Goal: Entertainment & Leisure: Browse casually

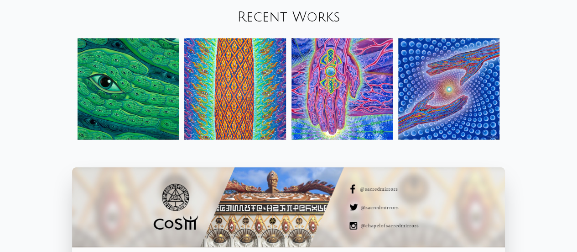
scroll to position [931, 0]
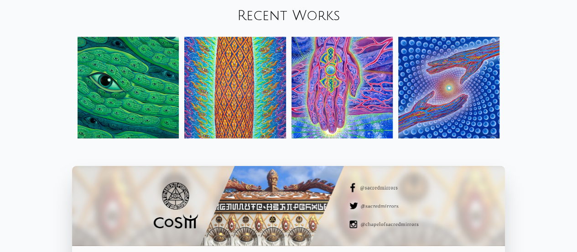
click at [276, 19] on link "Recent Works" at bounding box center [288, 15] width 103 height 15
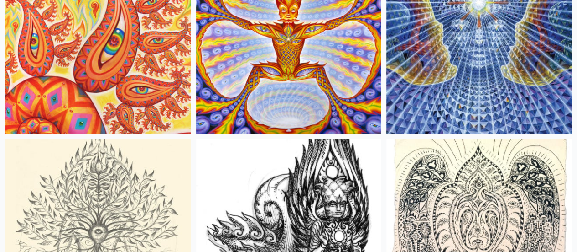
scroll to position [8923, 0]
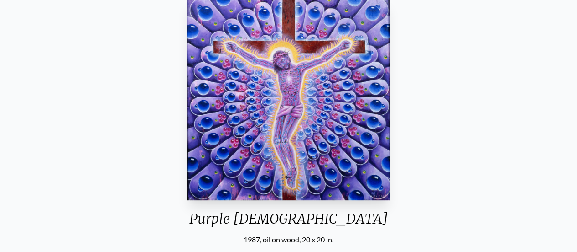
scroll to position [207, 0]
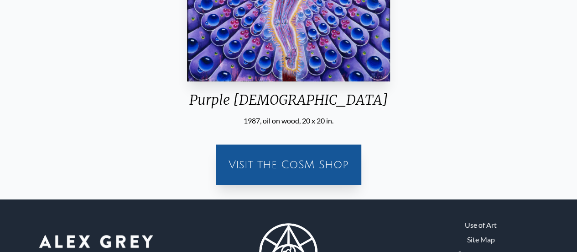
click at [299, 159] on div "Visit the CoSM Shop" at bounding box center [288, 164] width 135 height 29
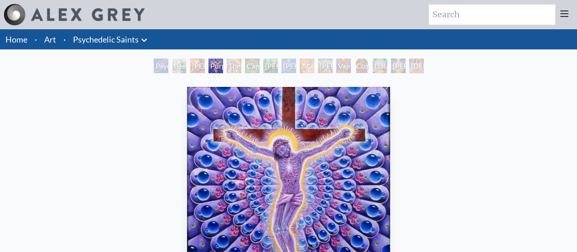
click at [52, 44] on link "Art" at bounding box center [50, 39] width 12 height 13
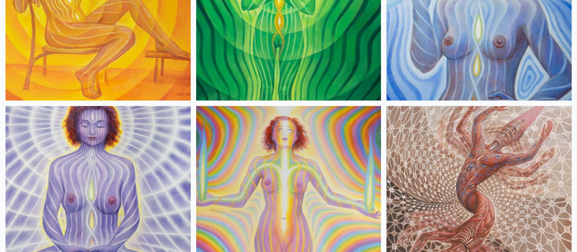
scroll to position [1351, 0]
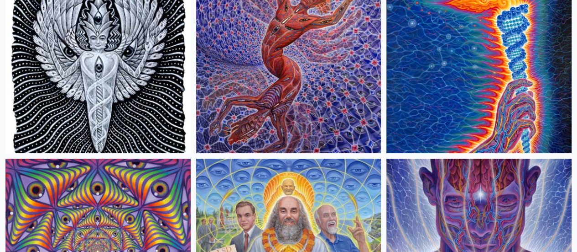
scroll to position [1662, 0]
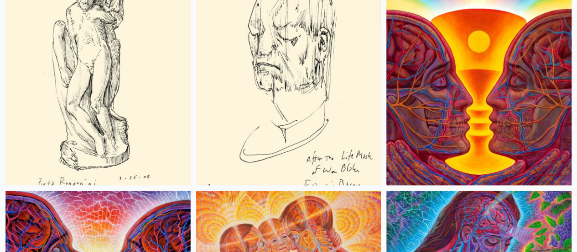
scroll to position [5630, 0]
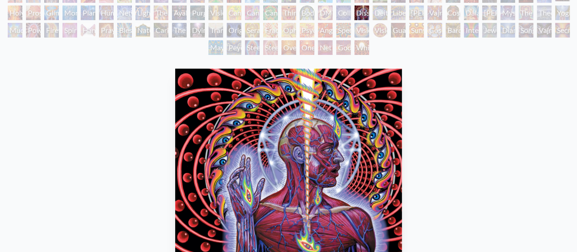
scroll to position [133, 0]
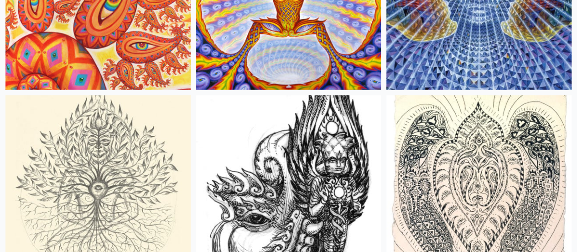
scroll to position [8967, 0]
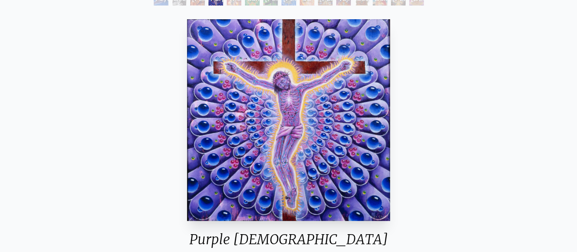
scroll to position [85, 0]
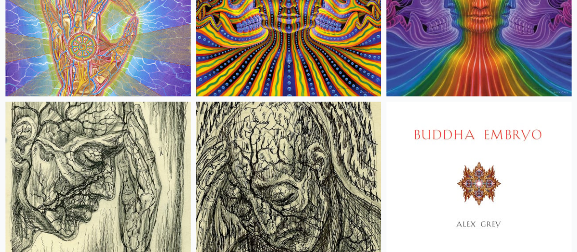
scroll to position [9531, 0]
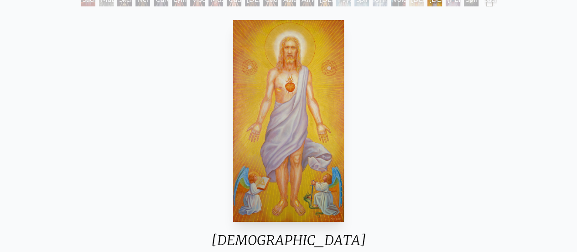
scroll to position [77, 0]
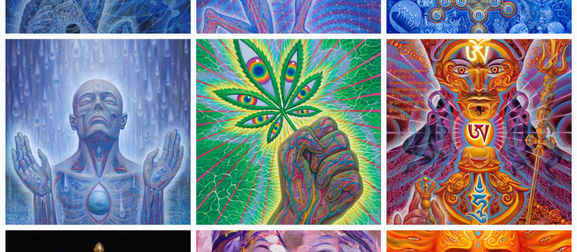
scroll to position [2355, 0]
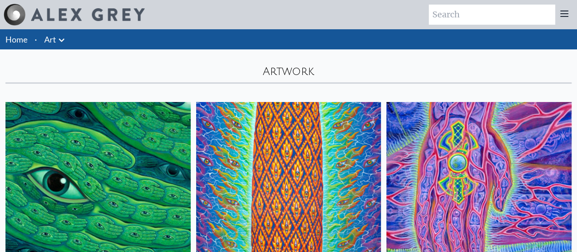
click at [13, 37] on link "Home" at bounding box center [16, 39] width 22 height 10
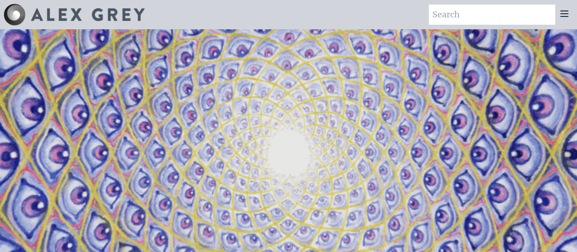
click at [562, 16] on icon at bounding box center [564, 13] width 7 height 5
